Goal: Task Accomplishment & Management: Manage account settings

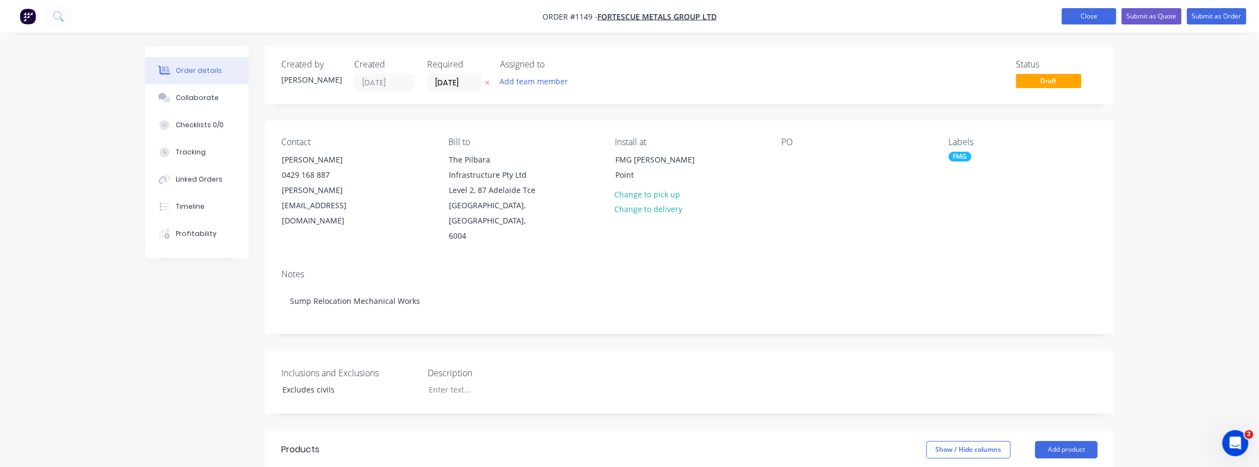
click at [1098, 16] on button "Close" at bounding box center [1088, 16] width 54 height 16
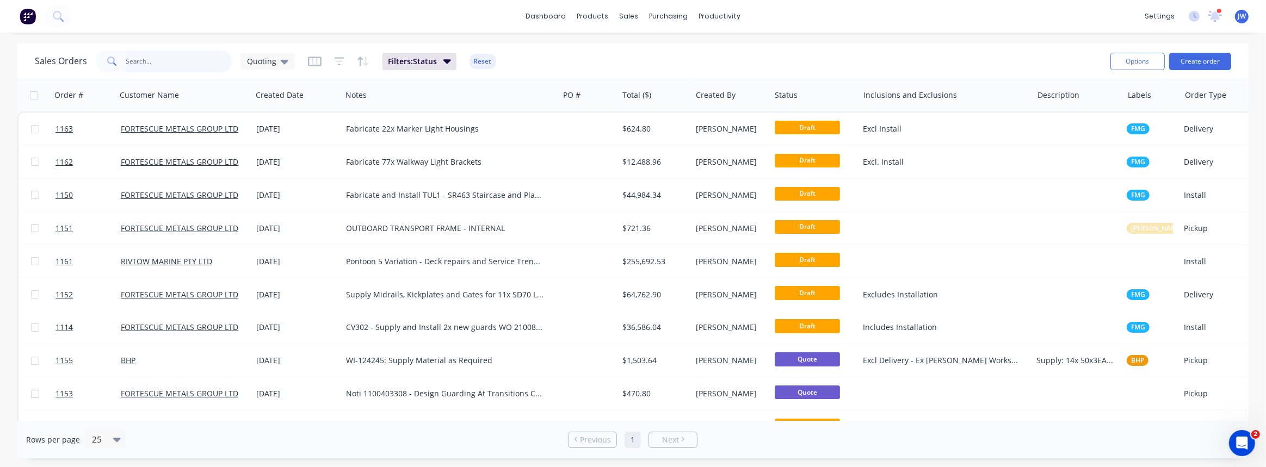
click at [154, 63] on input "text" at bounding box center [179, 62] width 106 height 22
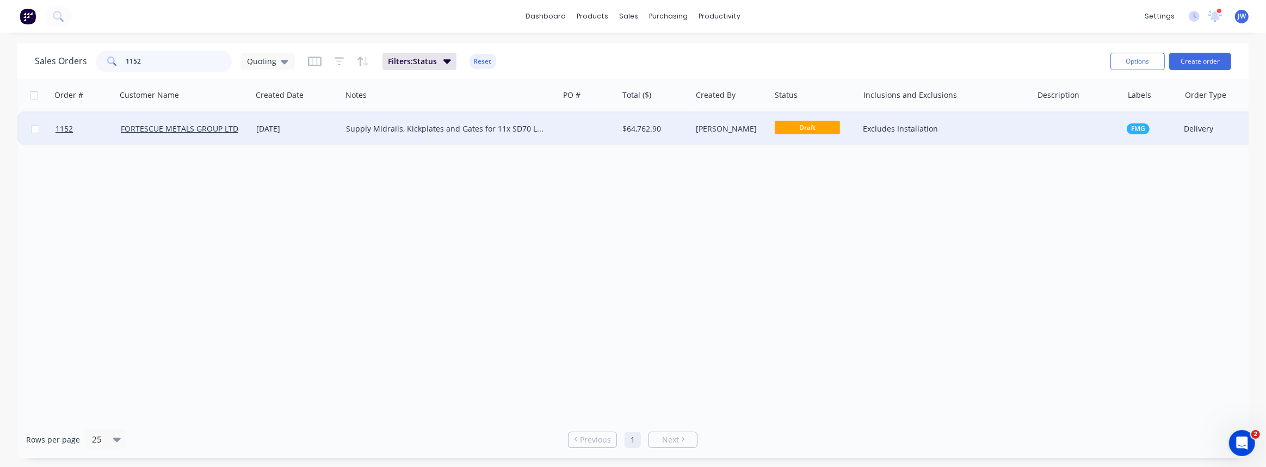
type input "1152"
click at [637, 135] on div "$64,762.90" at bounding box center [654, 129] width 73 height 33
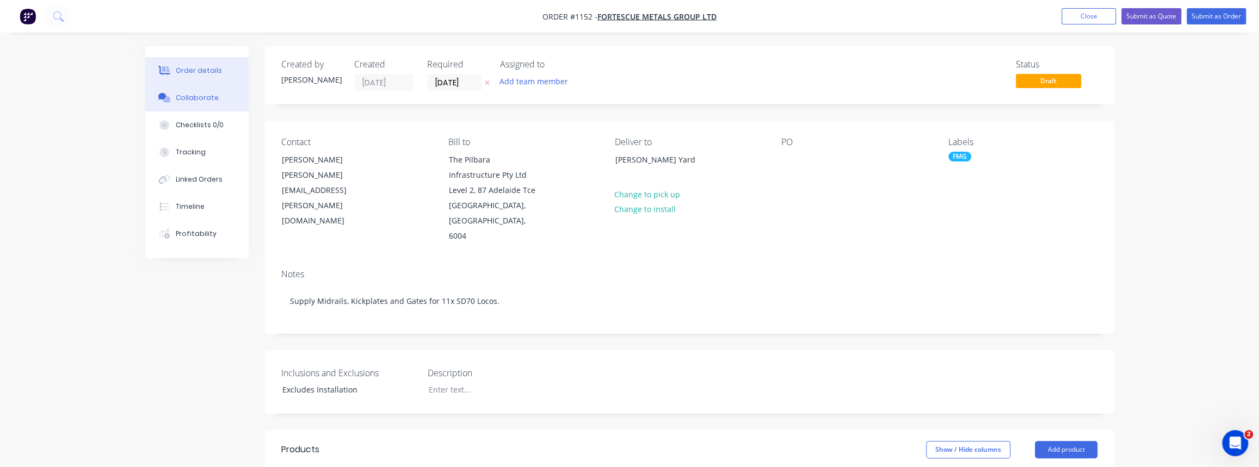
click at [183, 96] on div "Collaborate" at bounding box center [197, 98] width 43 height 10
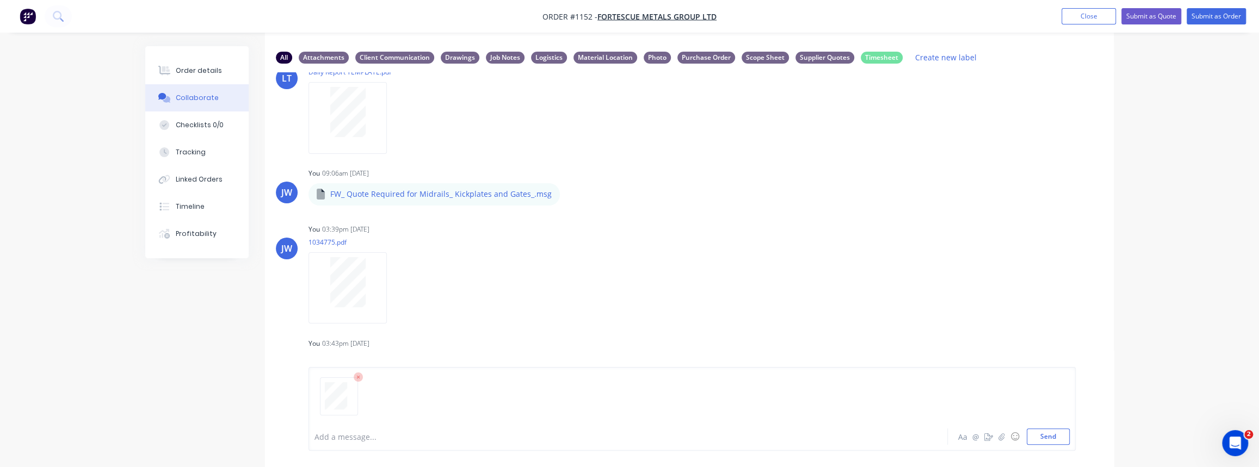
scroll to position [71, 0]
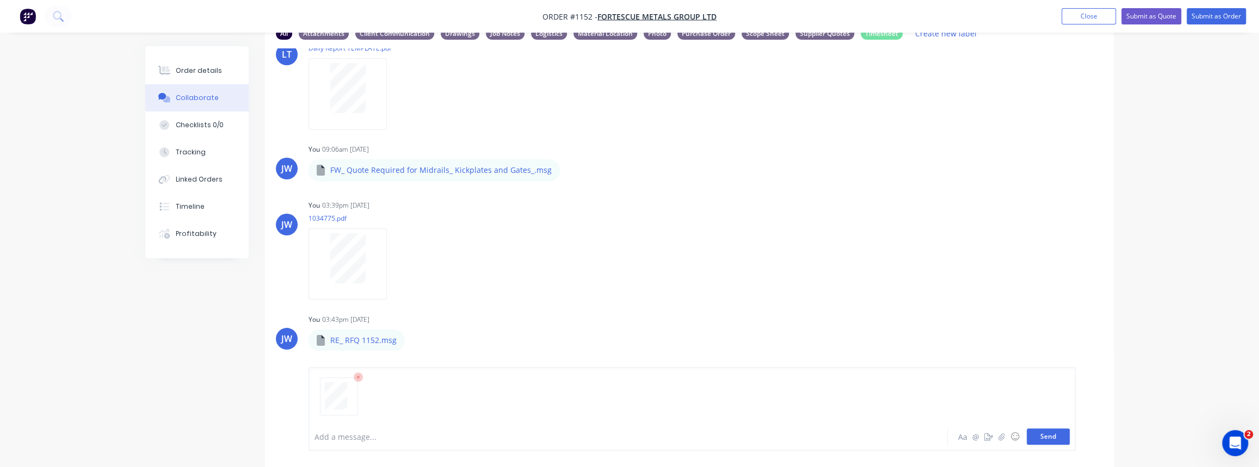
click at [1033, 439] on button "Send" at bounding box center [1048, 437] width 43 height 16
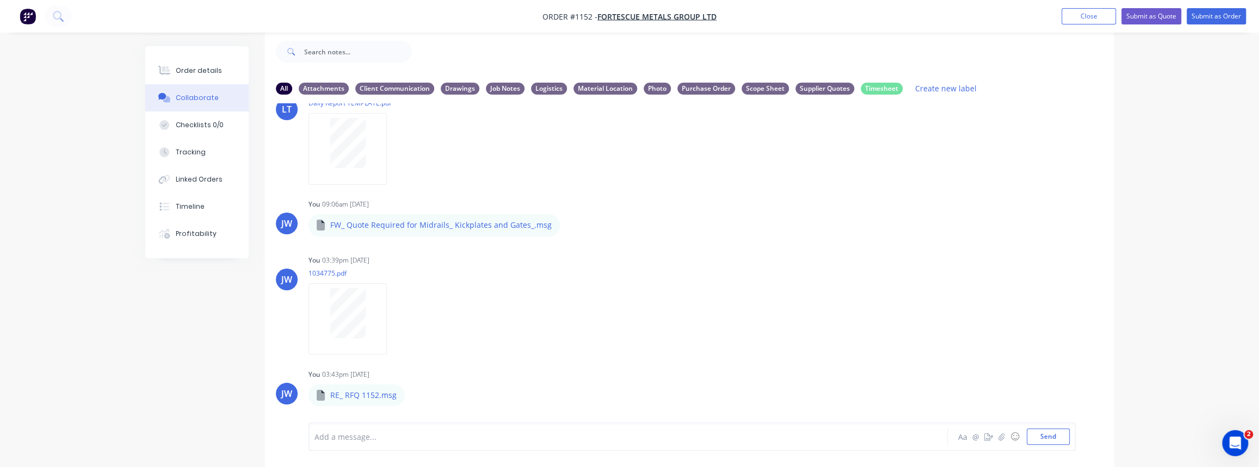
scroll to position [485, 0]
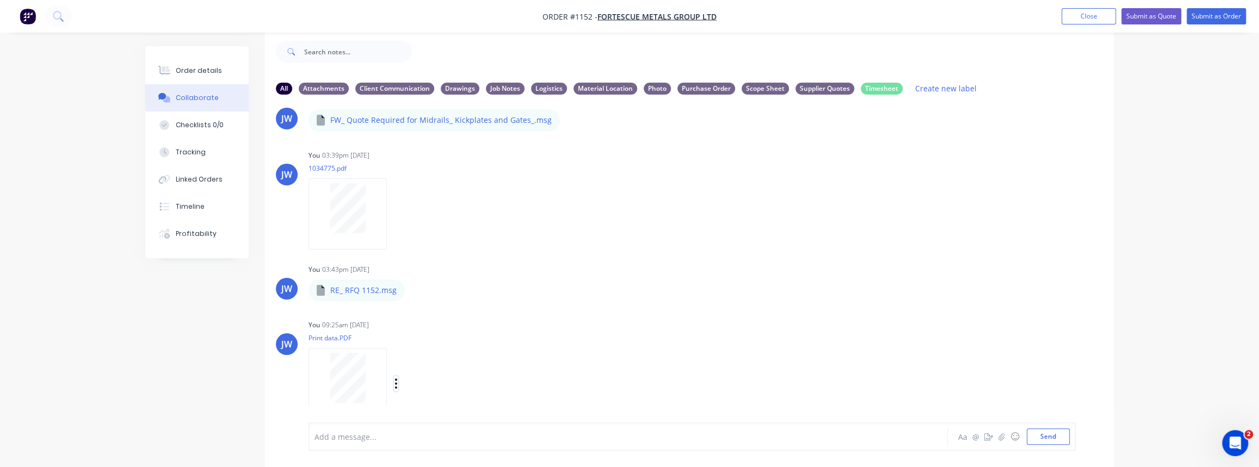
click at [394, 382] on icon "button" at bounding box center [395, 384] width 3 height 13
click at [436, 348] on button "Labels" at bounding box center [467, 343] width 122 height 24
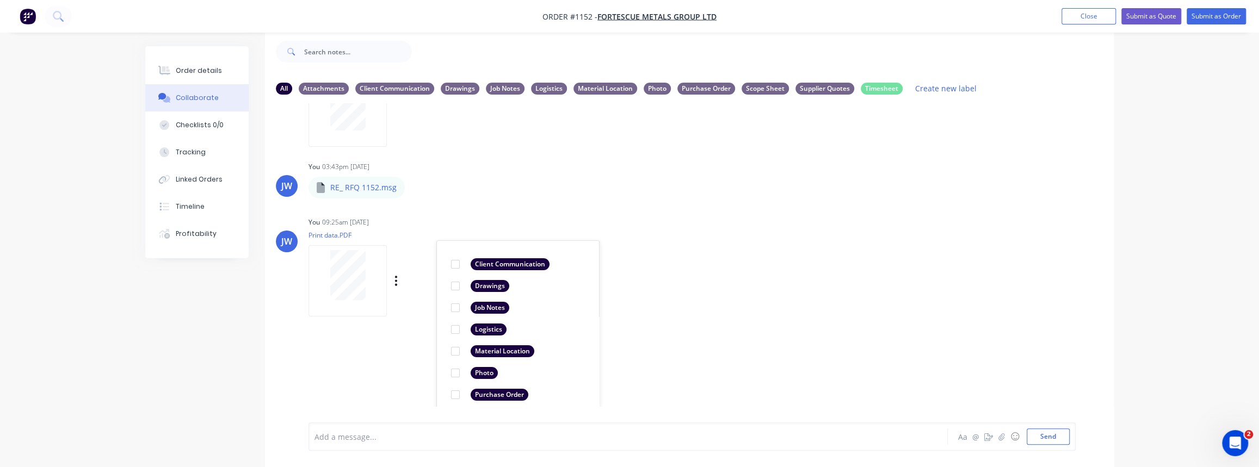
scroll to position [661, 0]
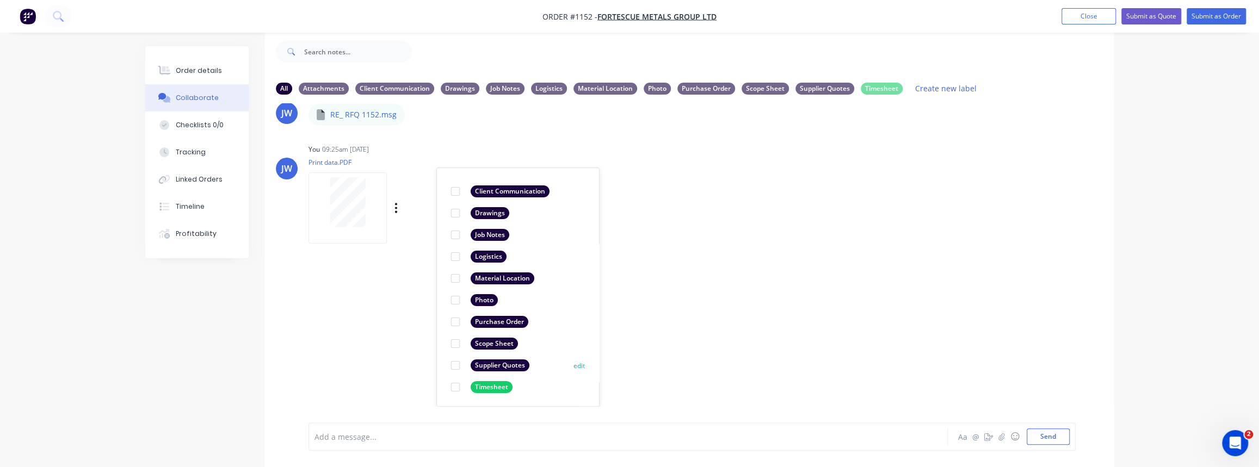
click at [480, 367] on div "Supplier Quotes" at bounding box center [500, 366] width 59 height 12
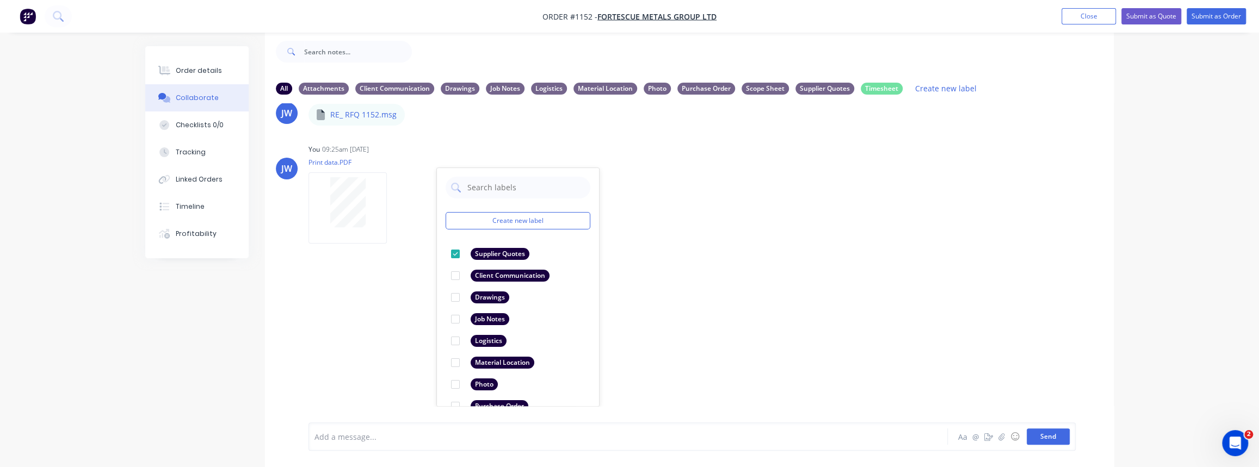
click at [1051, 435] on button "Send" at bounding box center [1048, 437] width 43 height 16
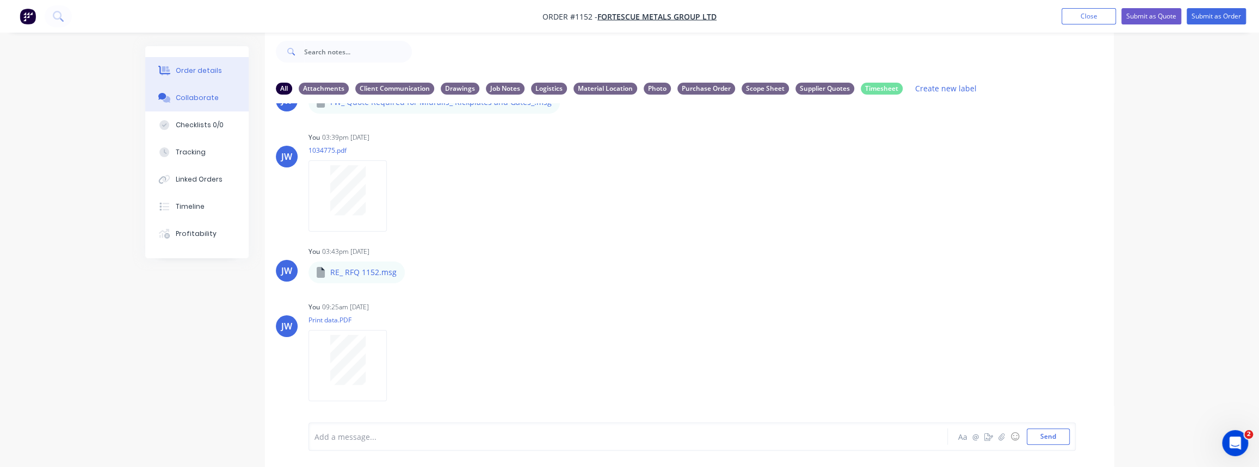
click at [178, 71] on div "Order details" at bounding box center [199, 71] width 46 height 10
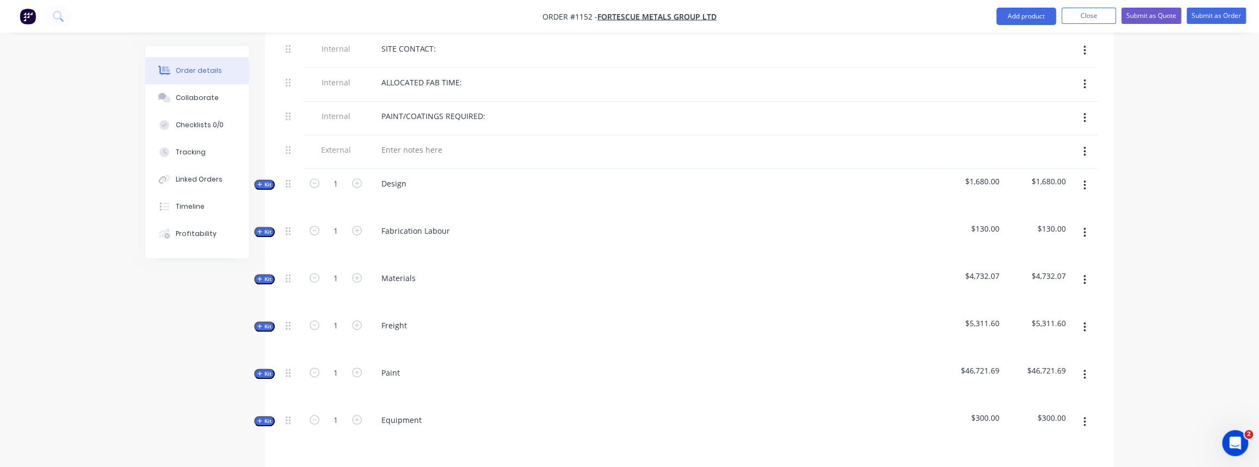
scroll to position [461, 0]
click at [269, 271] on span "Kit" at bounding box center [264, 275] width 14 height 8
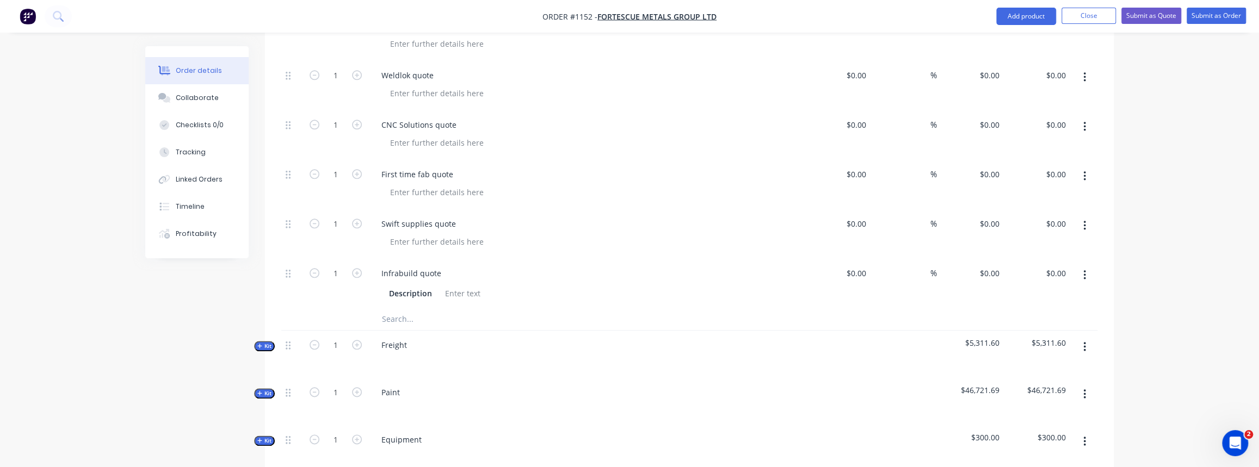
scroll to position [906, 0]
click at [868, 264] on input "0" at bounding box center [857, 272] width 25 height 16
type input "$998.00"
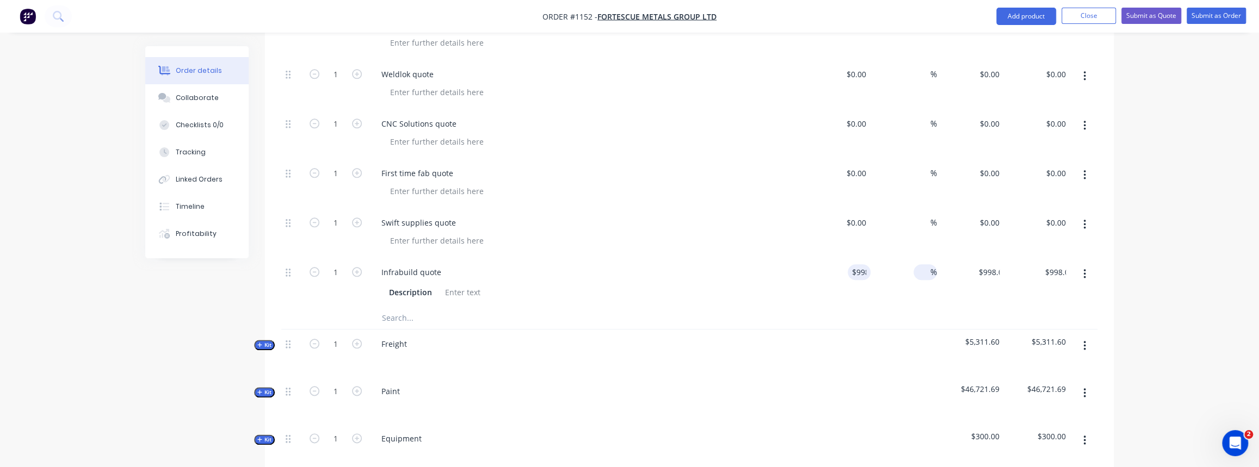
click at [924, 264] on input at bounding box center [924, 272] width 13 height 16
type input "30"
type input "$1,297.40"
click at [917, 267] on div "30 30 %" at bounding box center [903, 283] width 67 height 50
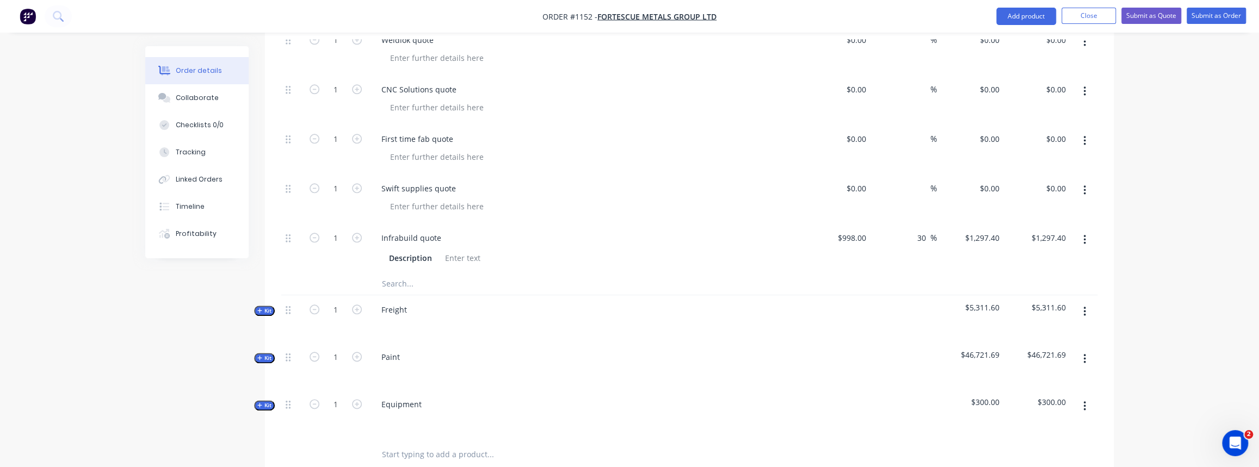
scroll to position [956, 0]
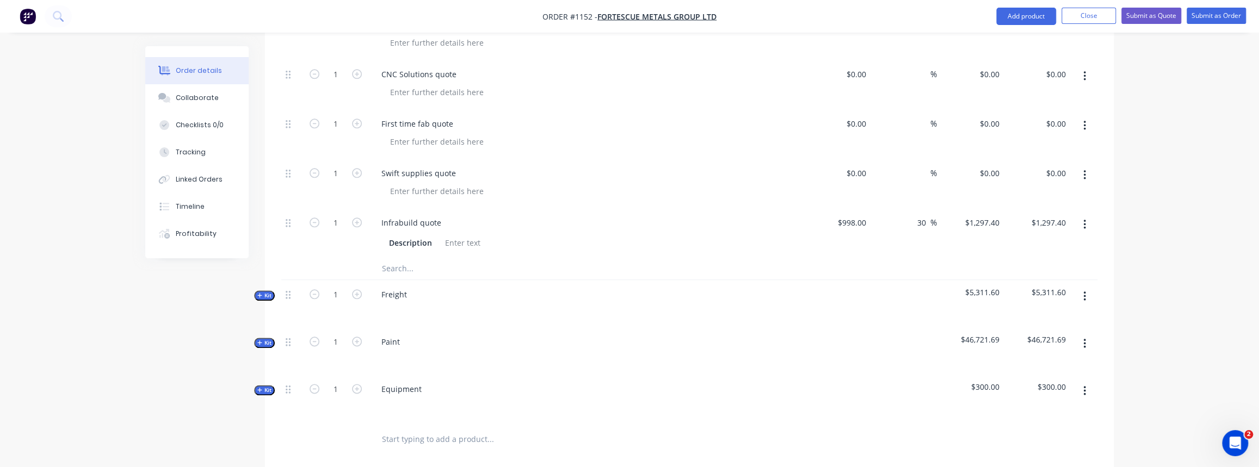
click at [264, 291] on button "Kit" at bounding box center [264, 296] width 21 height 10
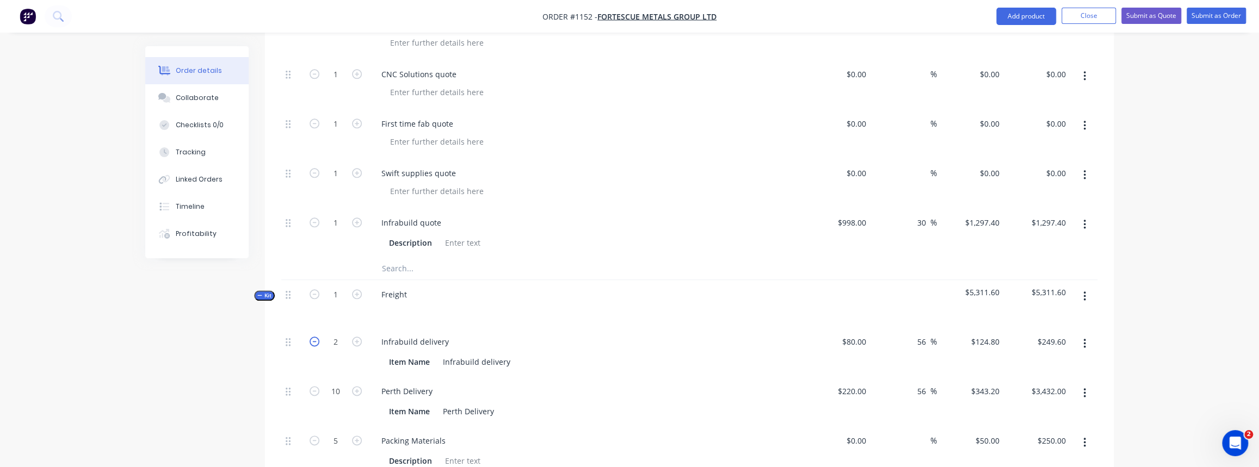
click at [316, 337] on icon "button" at bounding box center [315, 342] width 10 height 10
type input "1"
type input "$124.80"
click at [270, 292] on span "Kit" at bounding box center [264, 296] width 14 height 8
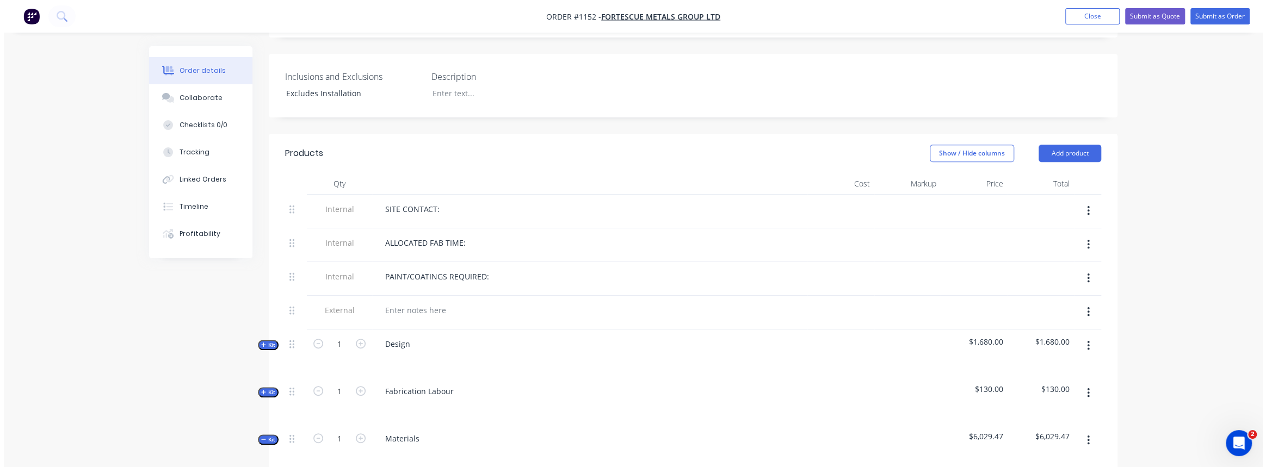
scroll to position [0, 0]
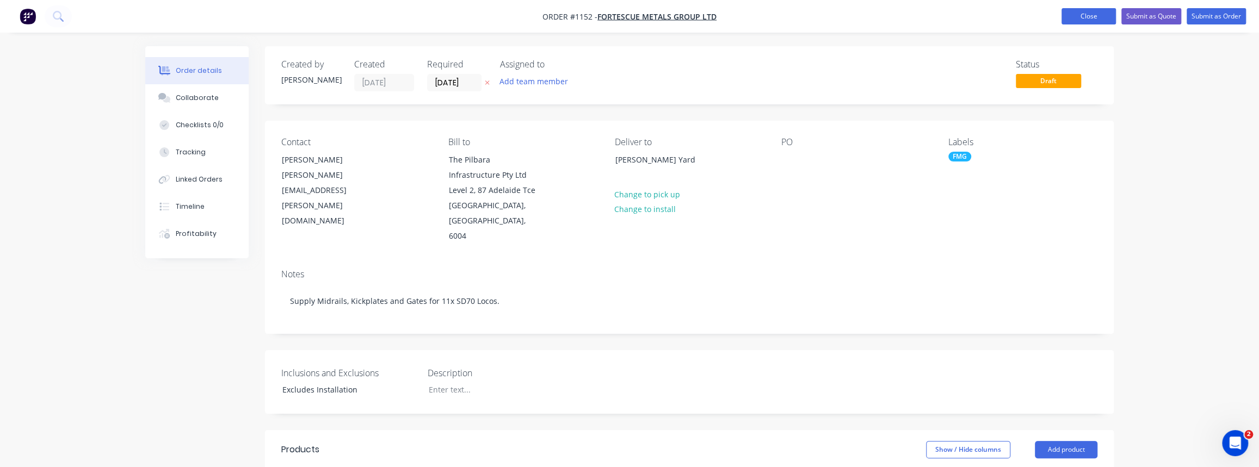
click at [1095, 21] on button "Close" at bounding box center [1088, 16] width 54 height 16
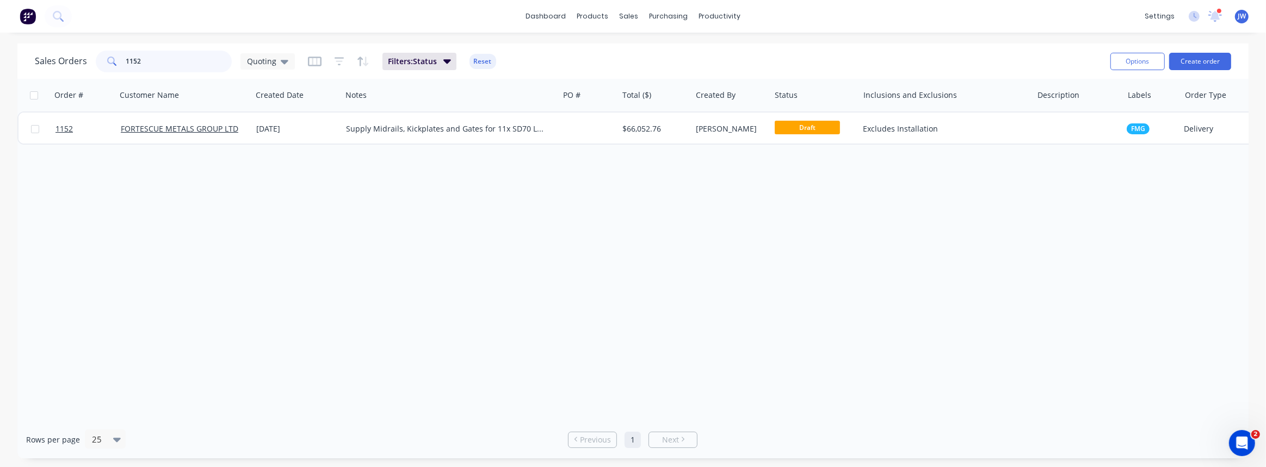
drag, startPoint x: 160, startPoint y: 64, endPoint x: 109, endPoint y: 67, distance: 51.2
click at [113, 66] on div "1152" at bounding box center [164, 62] width 136 height 22
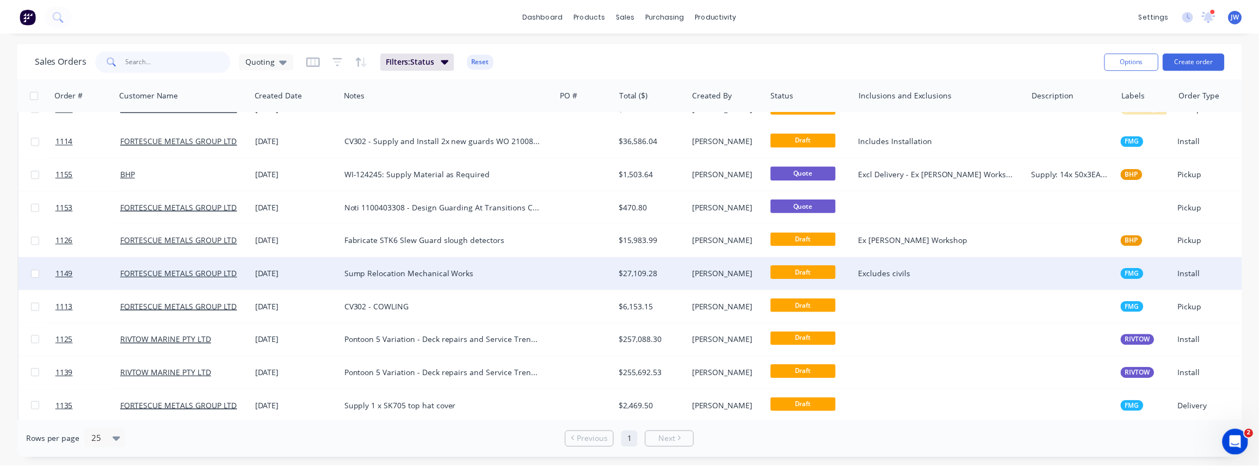
scroll to position [259, 0]
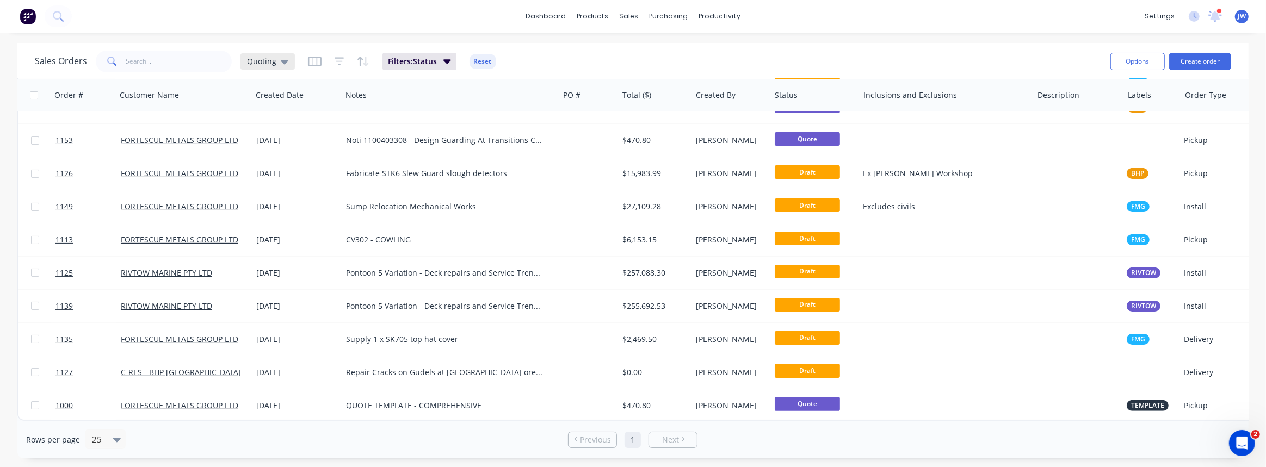
click at [275, 61] on div "Quoting" at bounding box center [267, 62] width 41 height 10
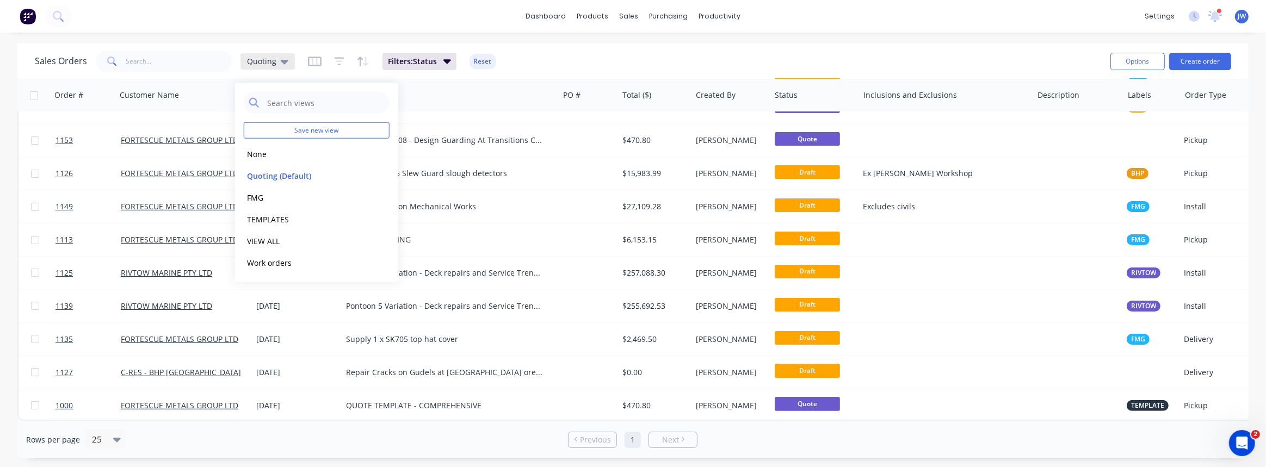
click at [275, 61] on div "Quoting" at bounding box center [267, 62] width 41 height 10
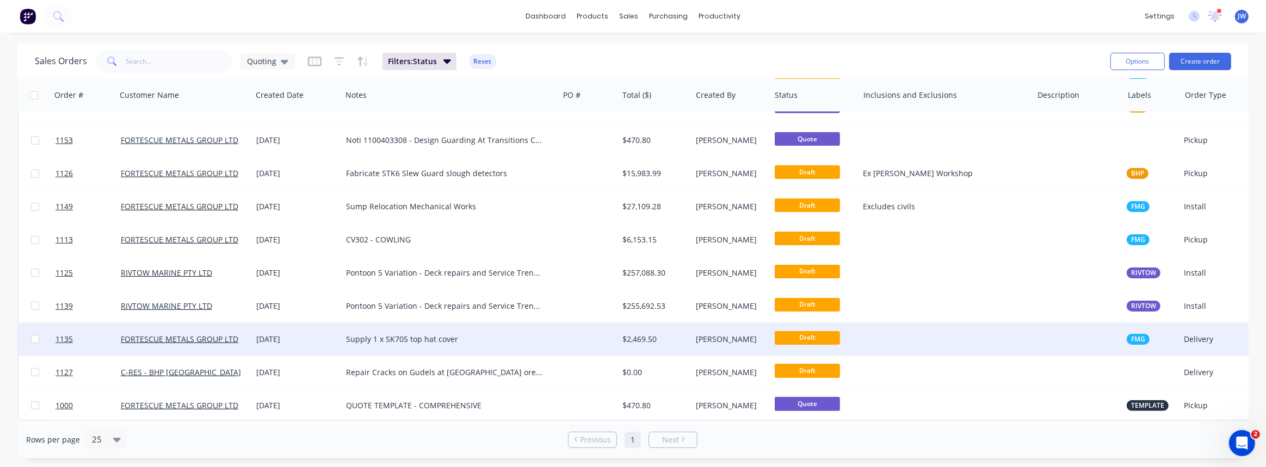
click at [559, 333] on div at bounding box center [588, 339] width 59 height 33
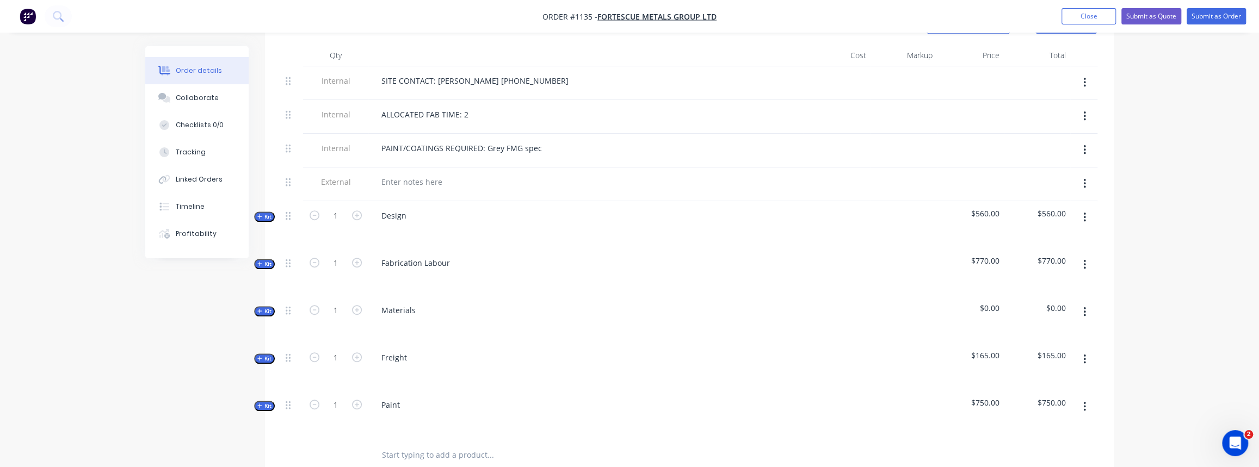
scroll to position [445, 0]
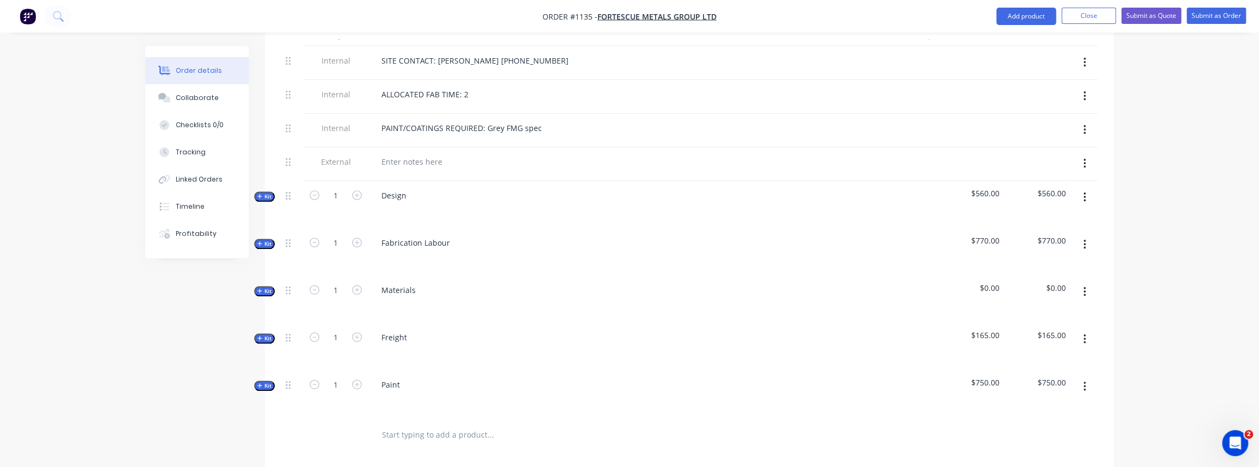
click at [267, 287] on span "Kit" at bounding box center [264, 291] width 14 height 8
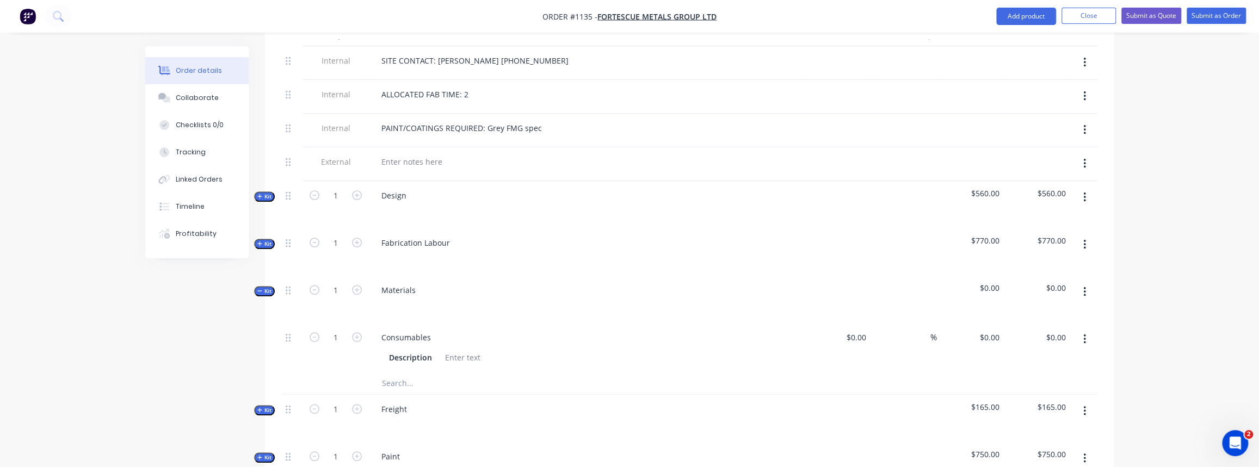
click at [267, 287] on span "Kit" at bounding box center [264, 291] width 14 height 8
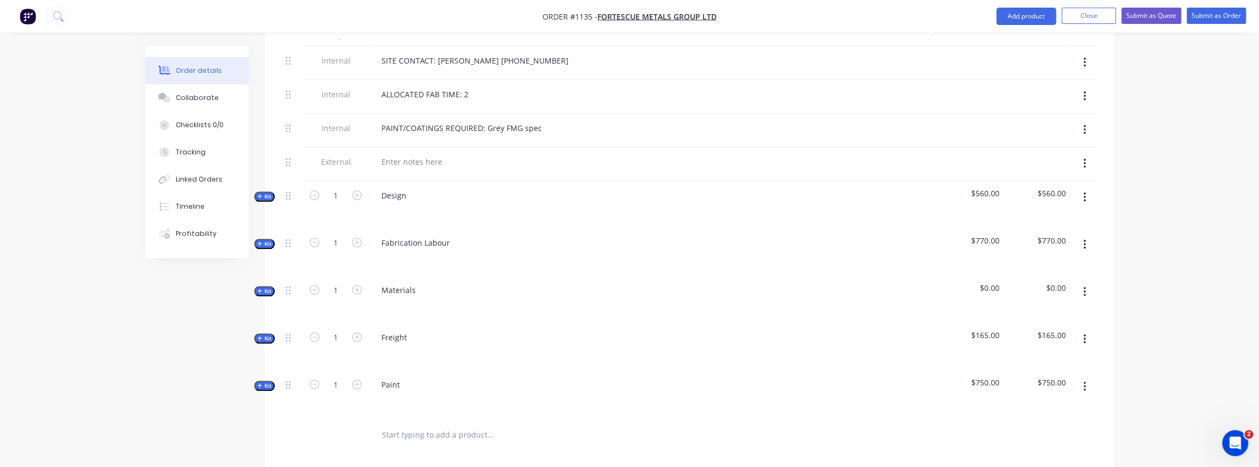
click at [266, 193] on span "Kit" at bounding box center [264, 197] width 14 height 8
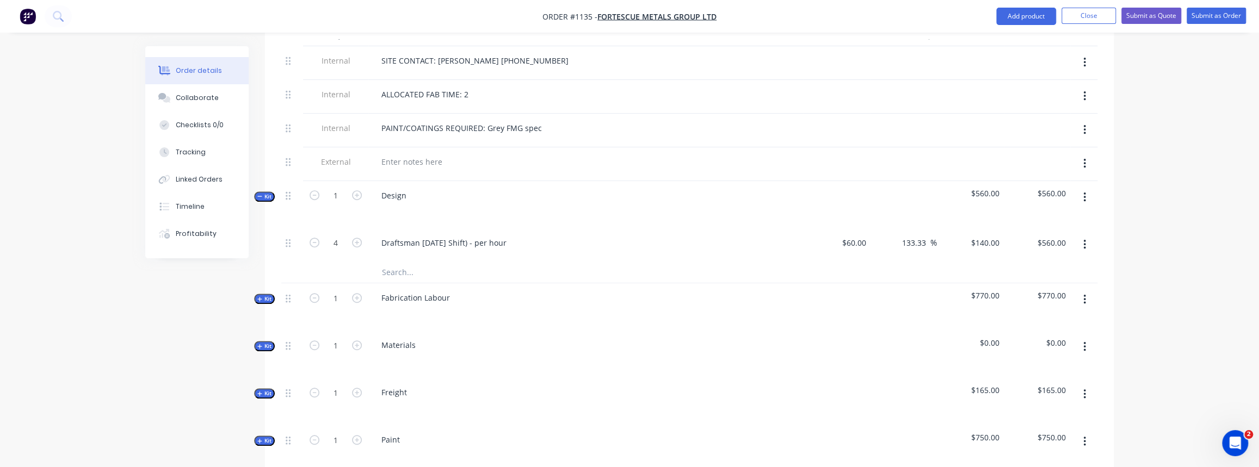
click at [265, 193] on span "Kit" at bounding box center [264, 197] width 14 height 8
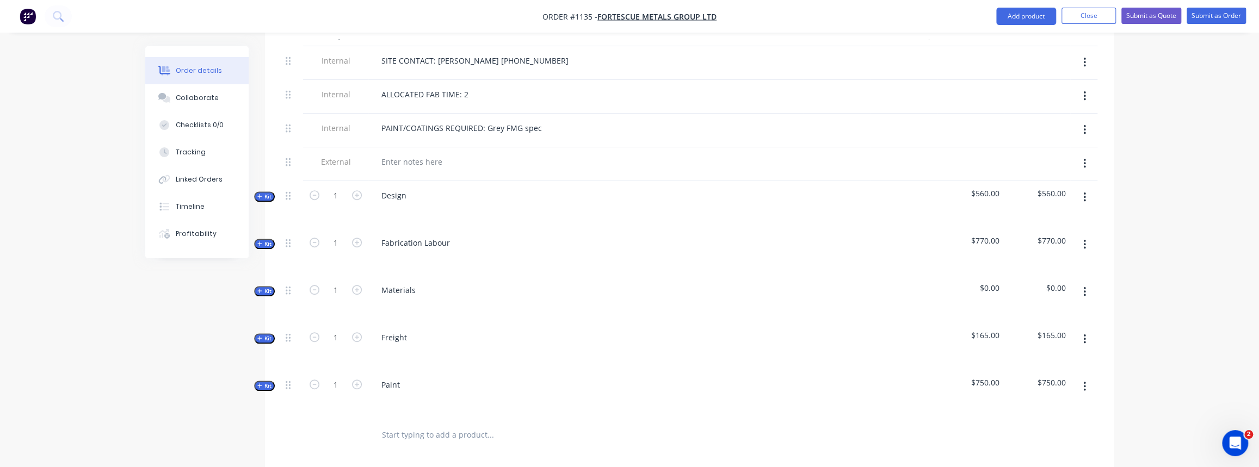
click at [260, 241] on icon "button" at bounding box center [259, 243] width 5 height 5
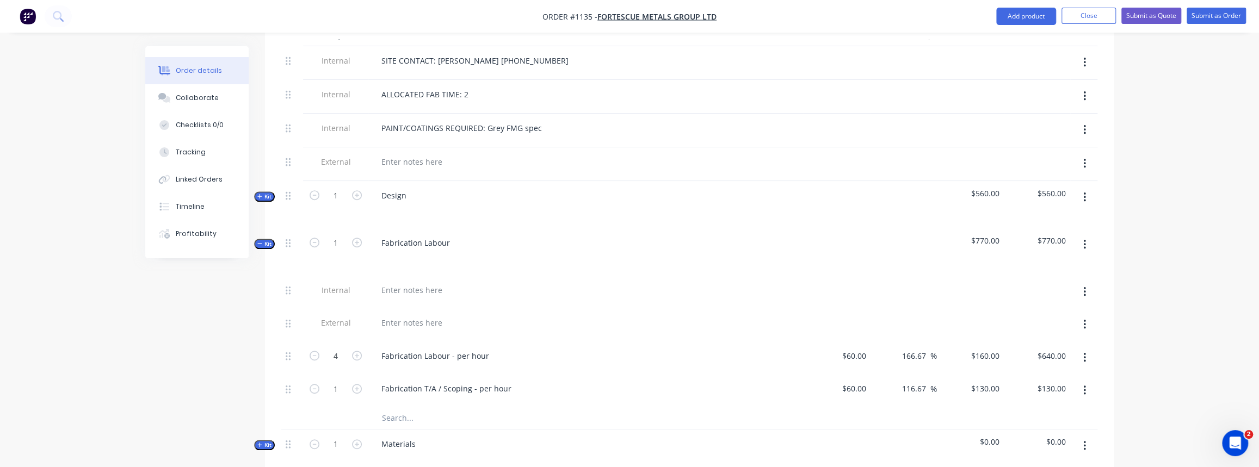
click at [266, 240] on span "Kit" at bounding box center [264, 244] width 14 height 8
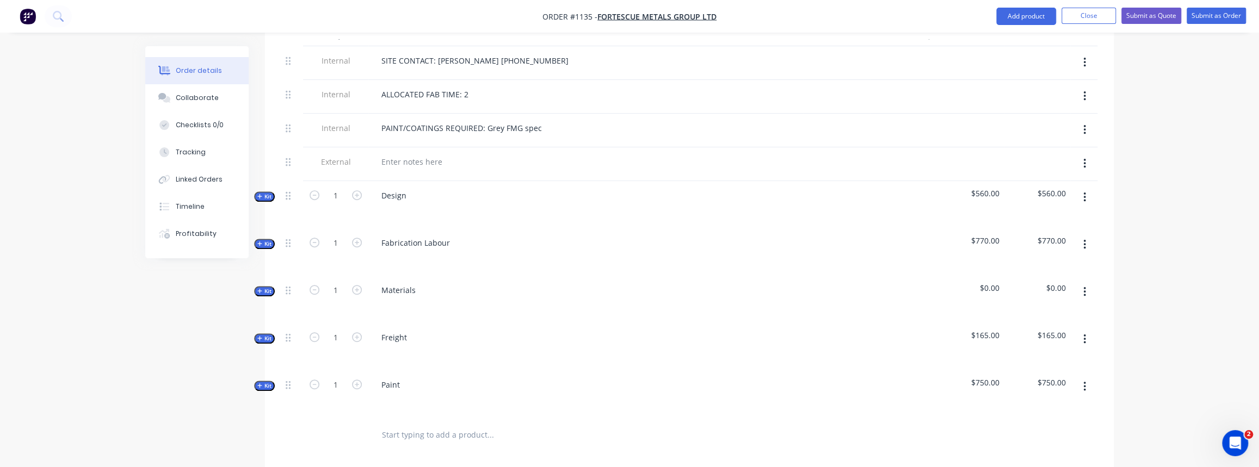
click at [268, 287] on span "Kit" at bounding box center [264, 291] width 14 height 8
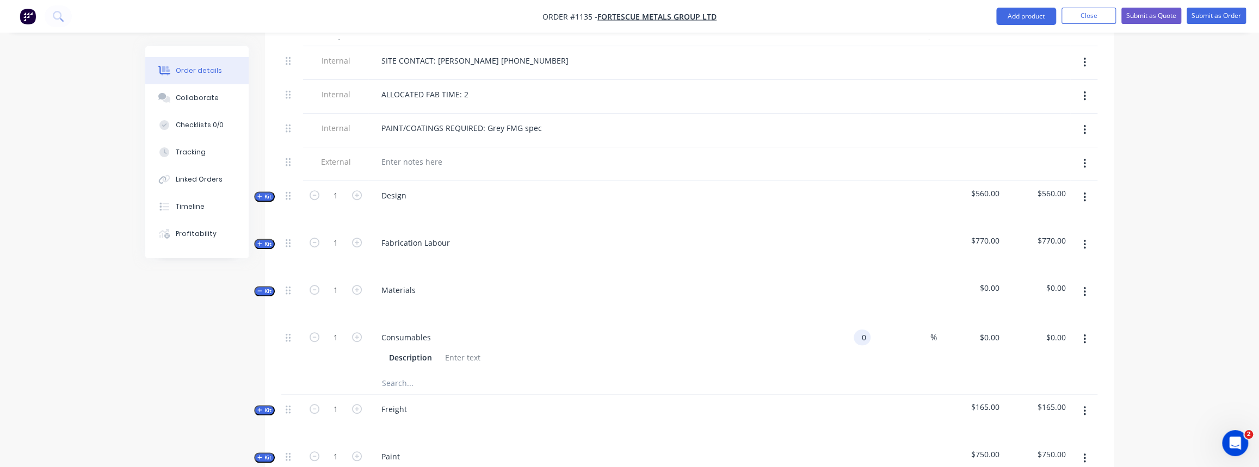
click at [862, 330] on input "0" at bounding box center [864, 338] width 13 height 16
type input "$50.00"
click at [566, 373] on input "text" at bounding box center [490, 384] width 218 height 22
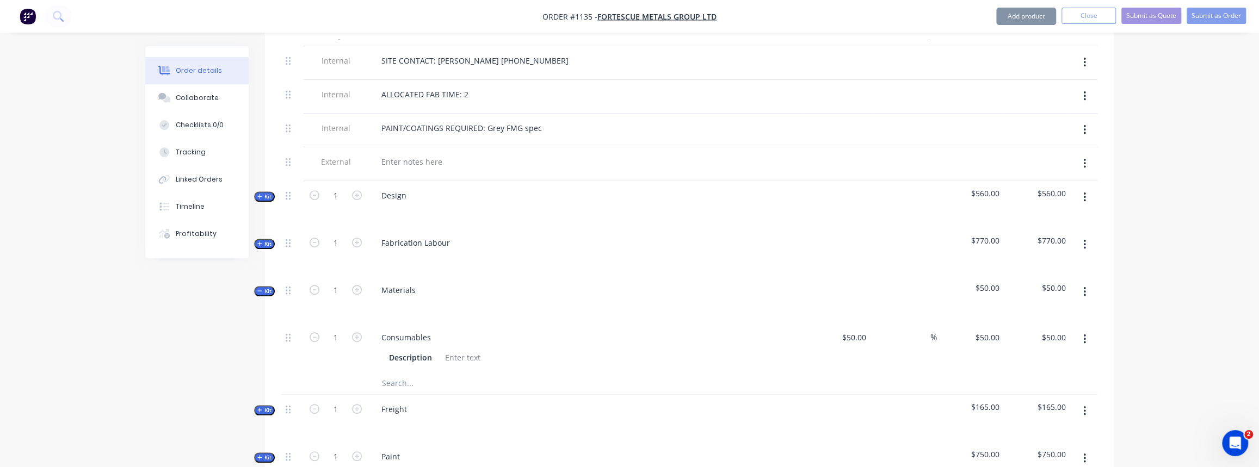
click at [428, 373] on input "text" at bounding box center [490, 384] width 218 height 22
type input "Simmonds quote"
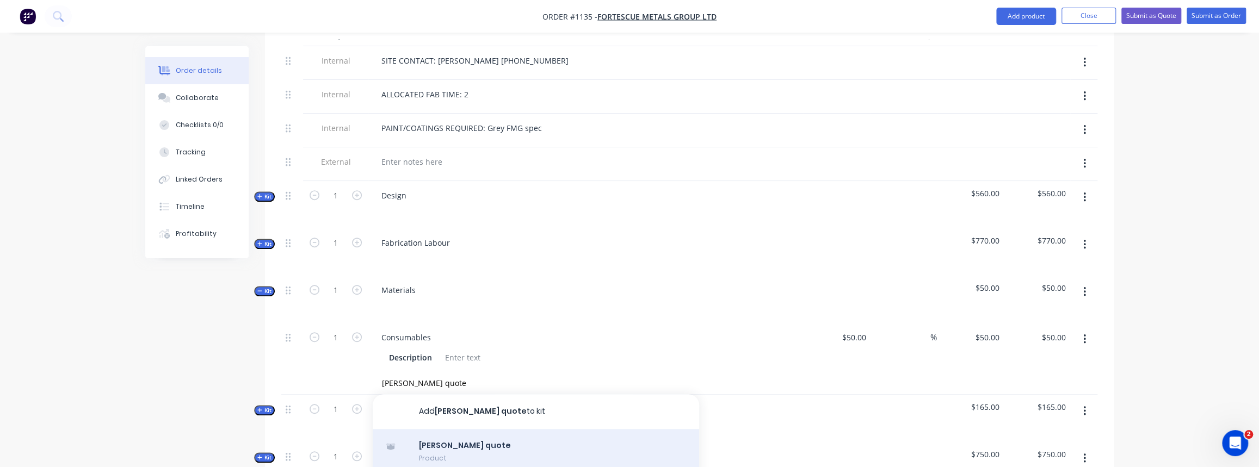
click at [458, 435] on div "Simmonds quote Product" at bounding box center [536, 452] width 326 height 46
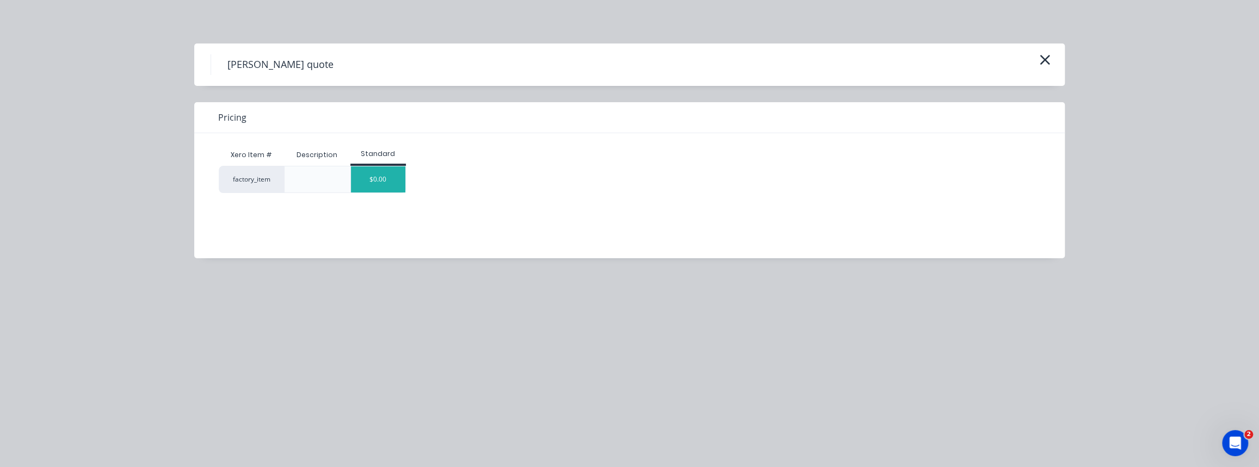
click at [358, 184] on div "$0.00" at bounding box center [378, 179] width 54 height 26
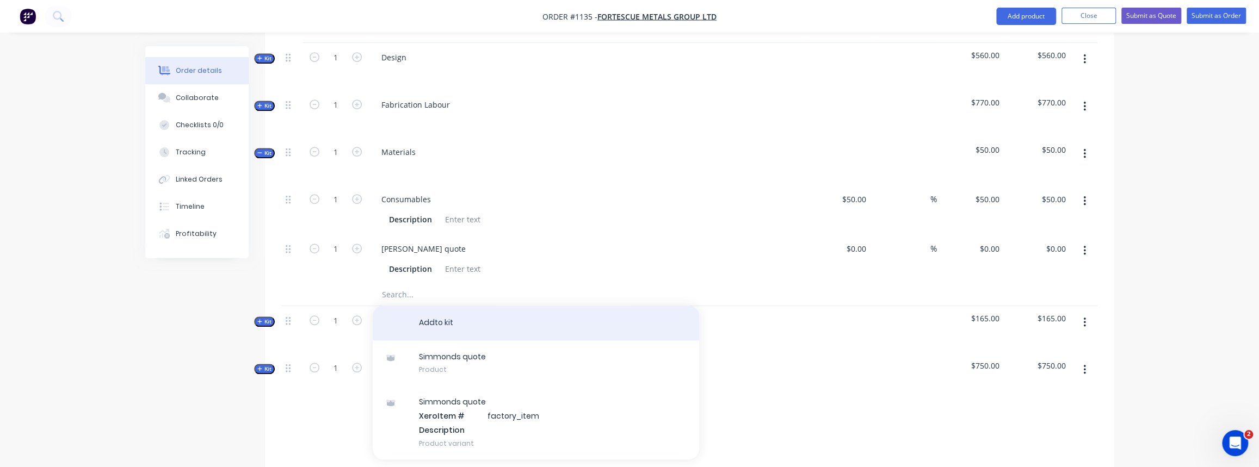
scroll to position [593, 0]
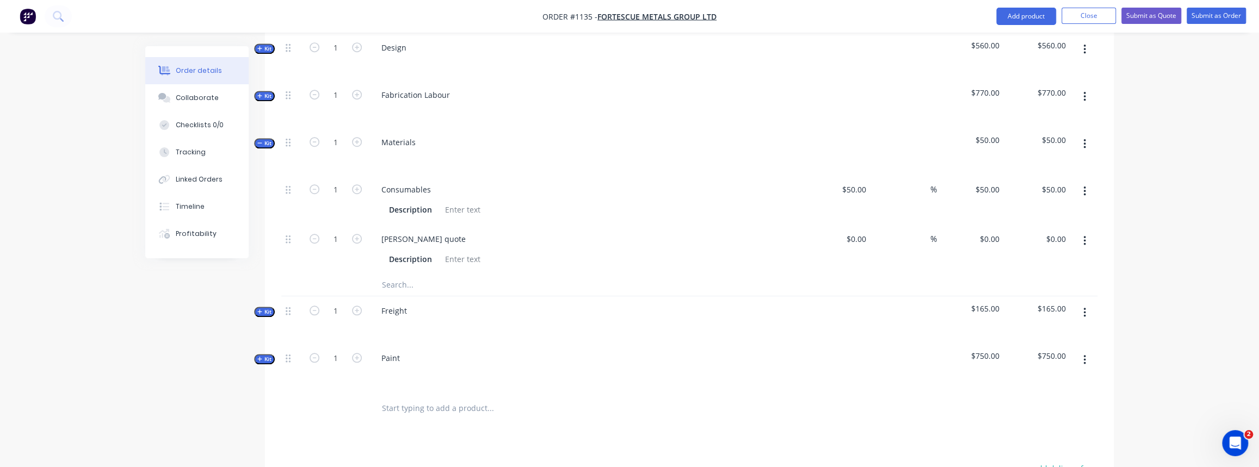
click at [399, 274] on input "text" at bounding box center [490, 285] width 218 height 22
type input "B"
click at [261, 309] on icon "button" at bounding box center [259, 311] width 5 height 5
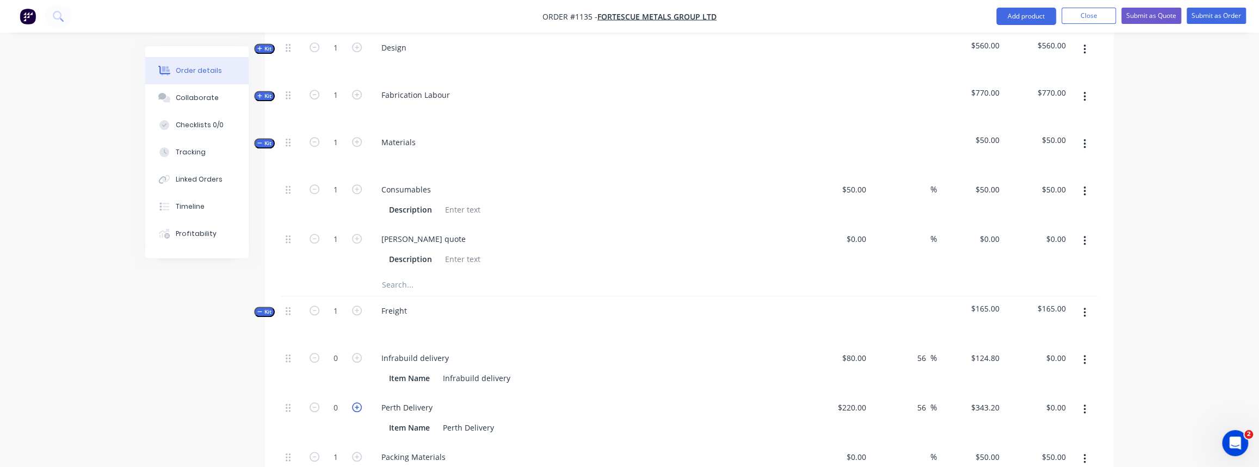
click at [352, 403] on icon "button" at bounding box center [357, 408] width 10 height 10
type input "1"
type input "$343.20"
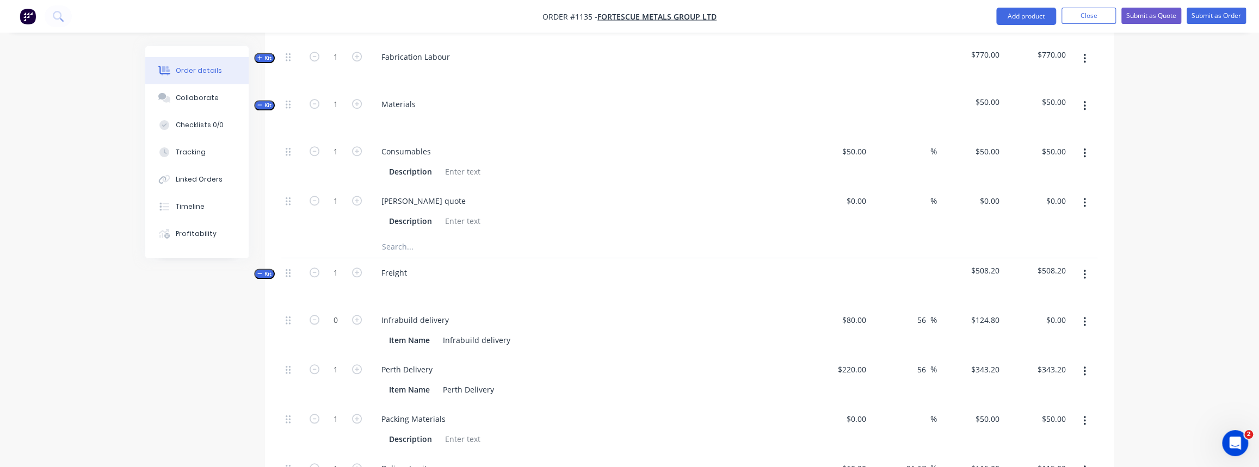
scroll to position [692, 0]
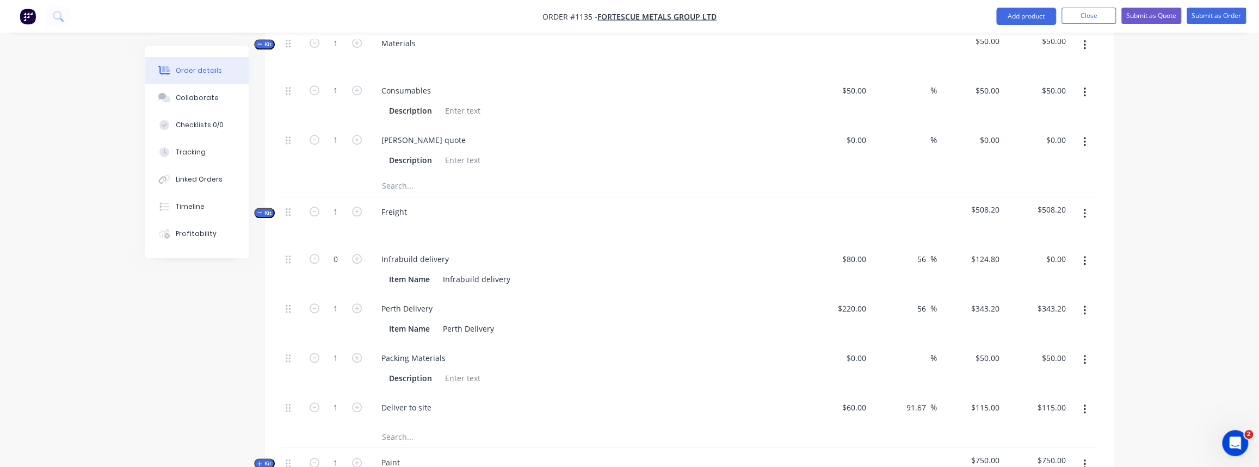
click at [264, 209] on span "Kit" at bounding box center [264, 213] width 14 height 8
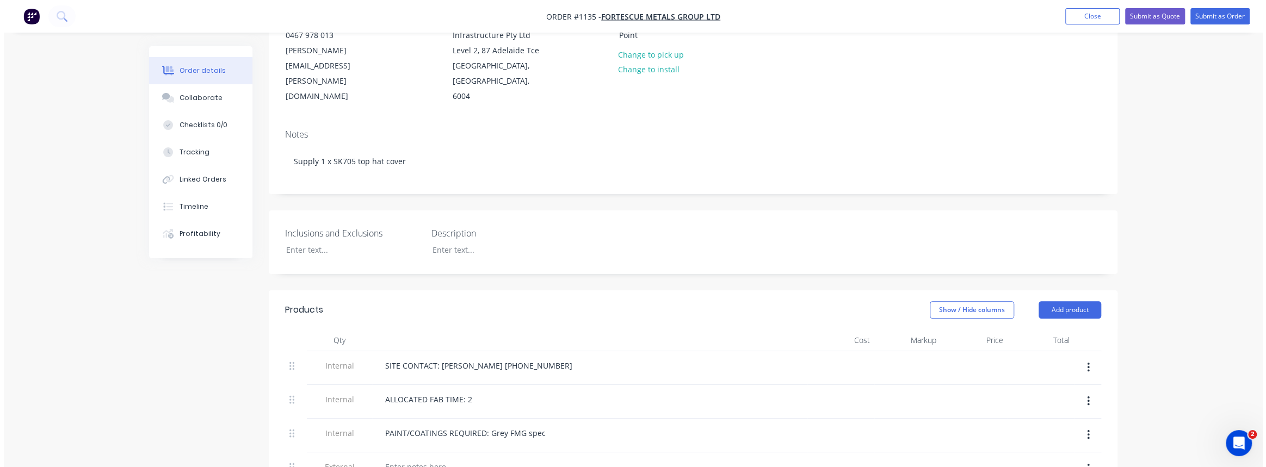
scroll to position [0, 0]
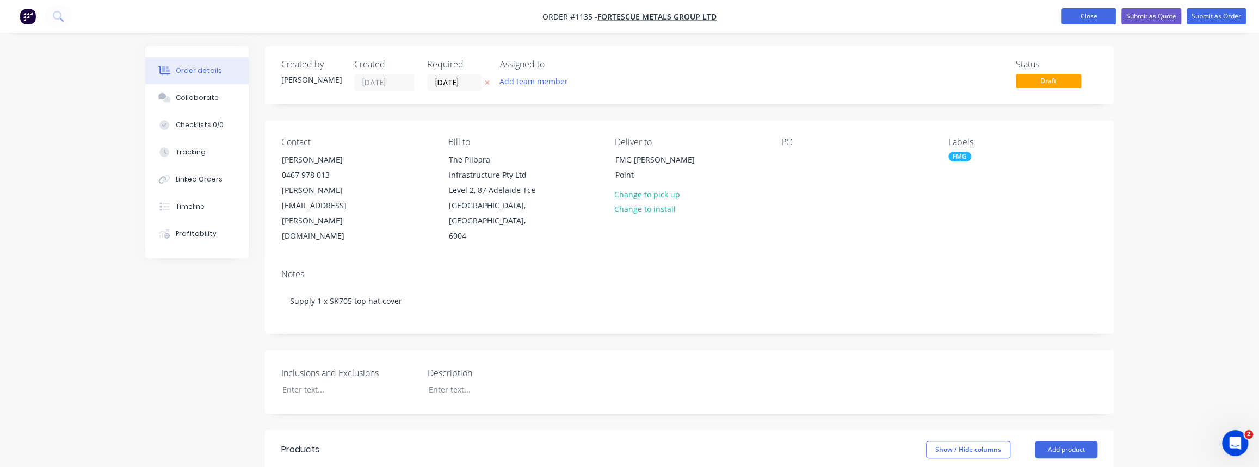
click at [1087, 10] on button "Close" at bounding box center [1088, 16] width 54 height 16
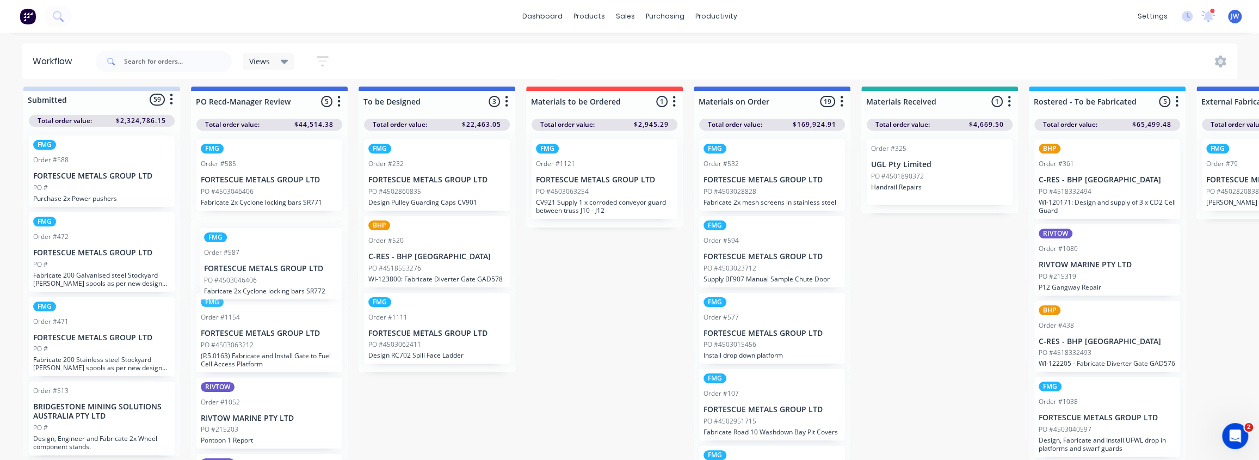
drag, startPoint x: 263, startPoint y: 323, endPoint x: 267, endPoint y: 215, distance: 107.8
click at [267, 215] on div "FMG Order #585 FORTESCUE METALS GROUP LTD PO #4503046406 Fabricate 2x Cyclone l…" at bounding box center [269, 295] width 157 height 329
